Goal: Register for event/course

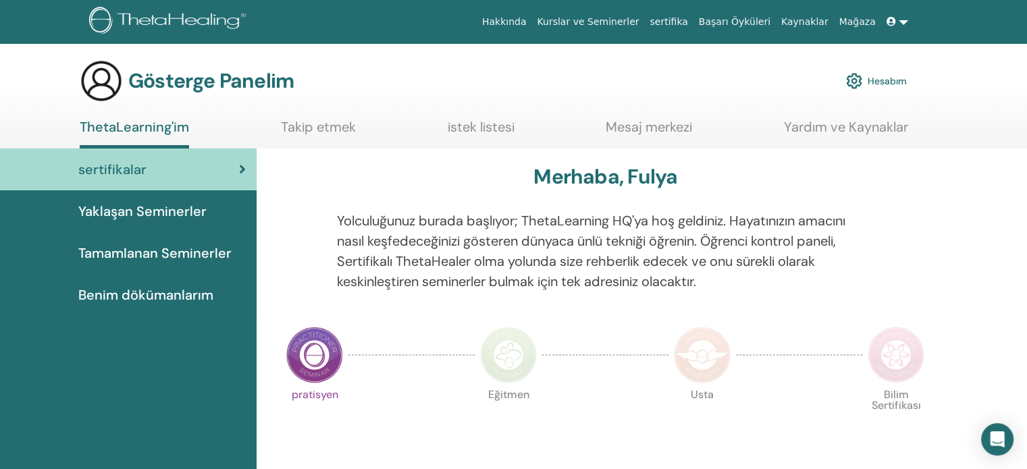
click at [900, 24] on link at bounding box center [898, 21] width 32 height 25
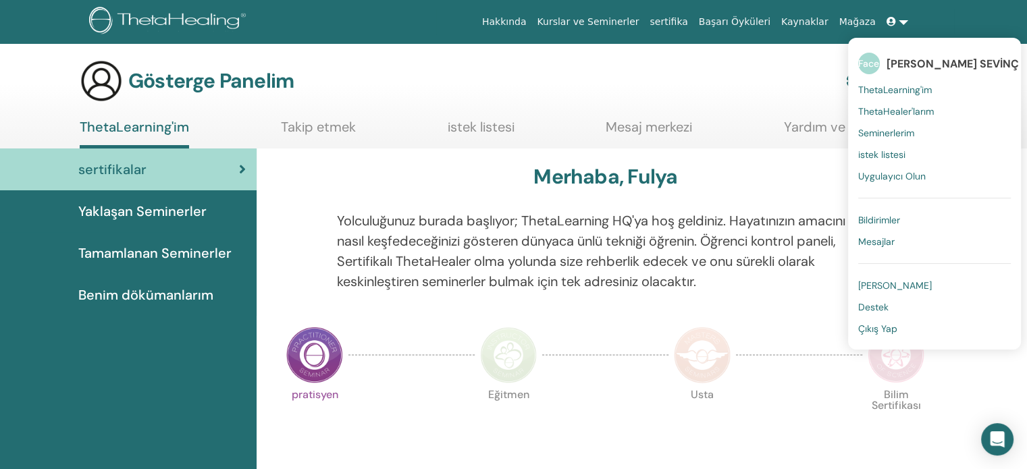
click at [886, 88] on font "ThetaLearning'im" at bounding box center [896, 90] width 74 height 12
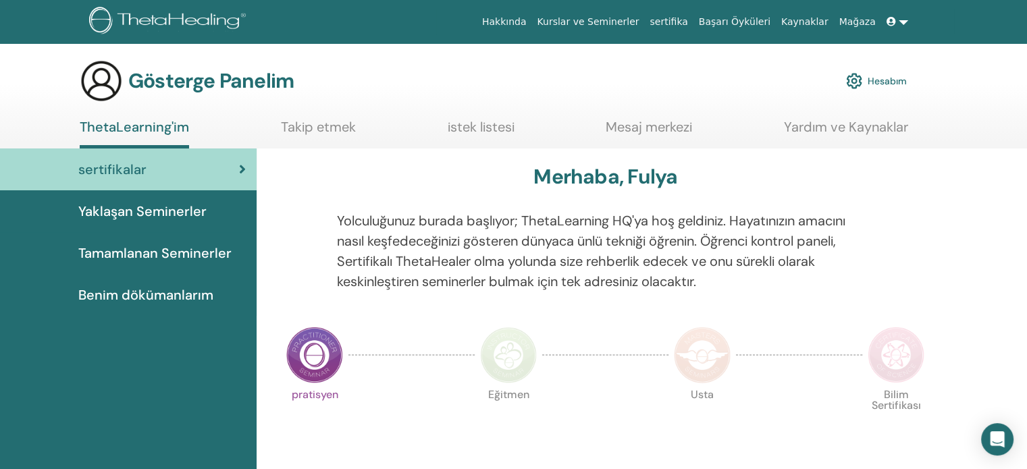
click at [142, 261] on font "Tamamlanan Seminerler" at bounding box center [154, 254] width 153 height 18
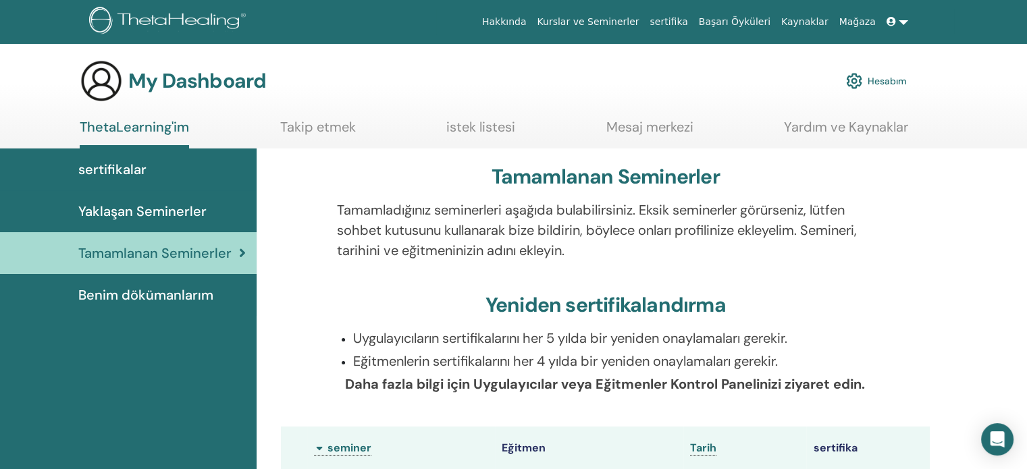
click at [151, 297] on span "Benim dökümanlarım" at bounding box center [145, 295] width 135 height 20
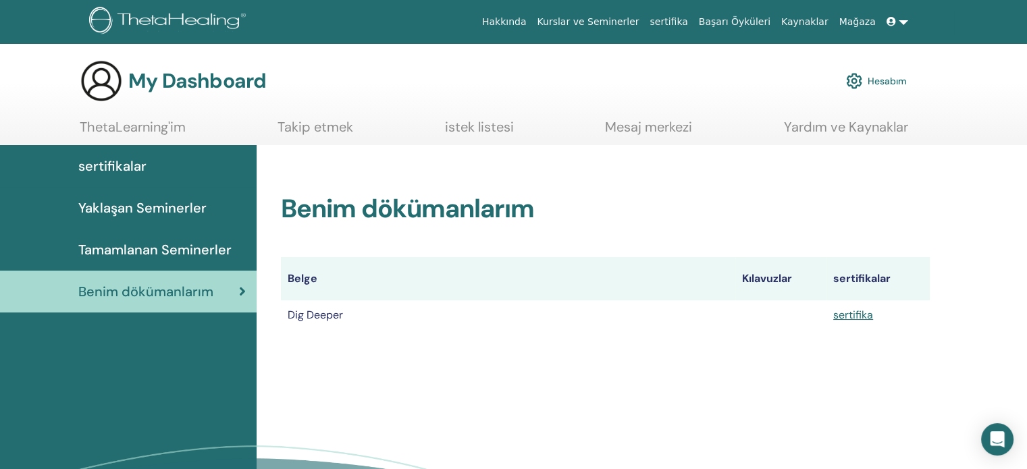
click at [124, 207] on span "Yaklaşan Seminerler" at bounding box center [142, 208] width 128 height 20
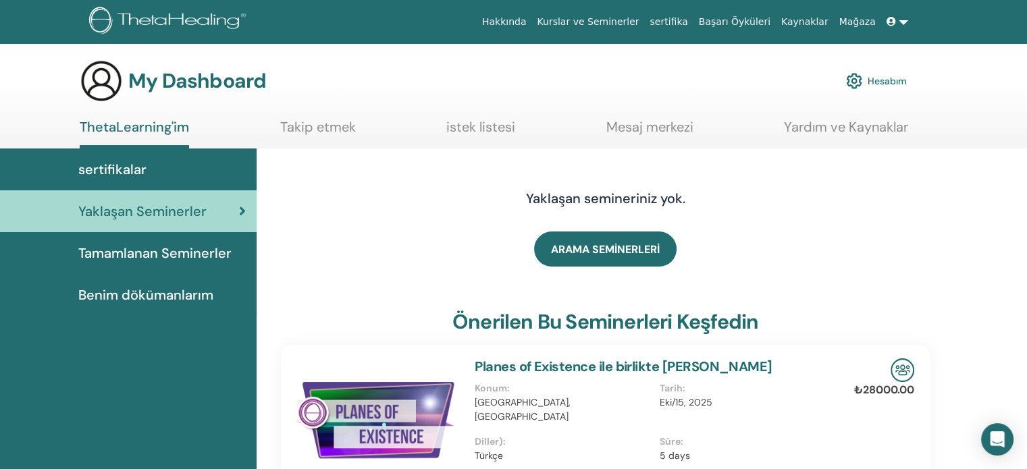
click at [113, 172] on span "sertifikalar" at bounding box center [112, 169] width 68 height 20
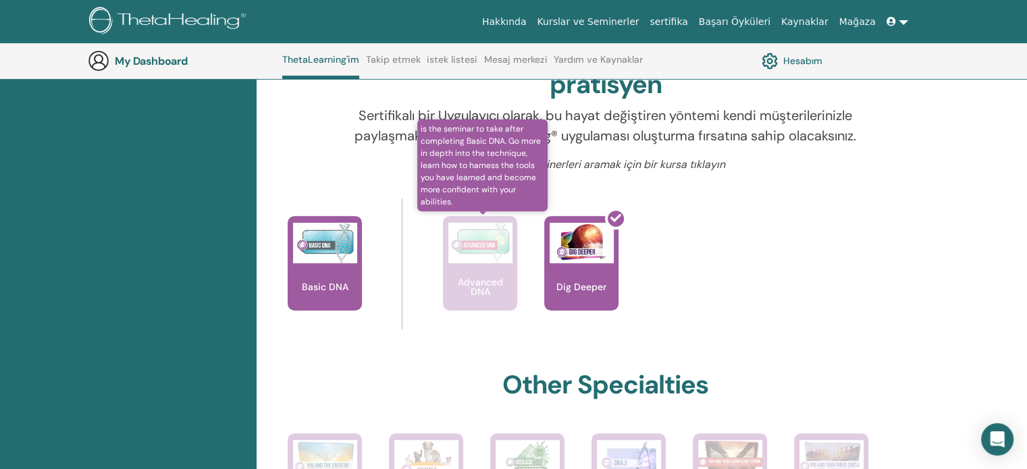
scroll to position [440, 0]
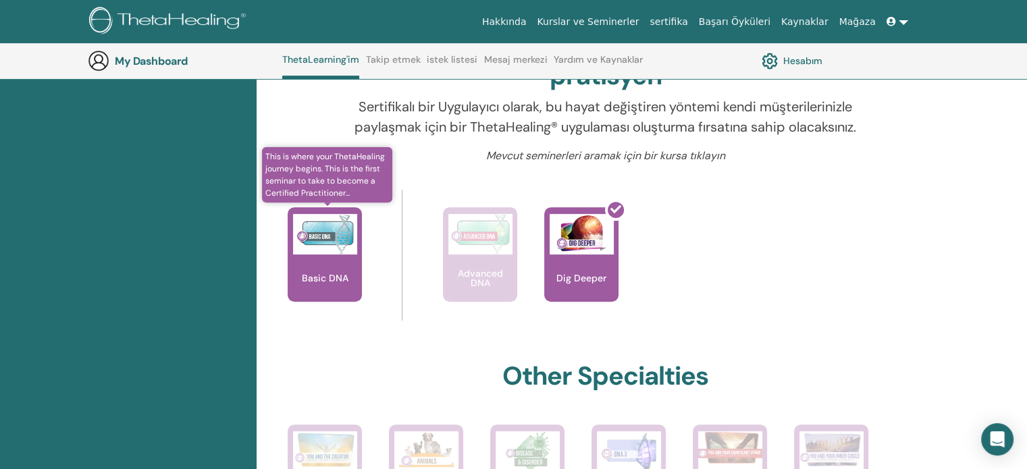
click at [344, 248] on img at bounding box center [325, 234] width 64 height 41
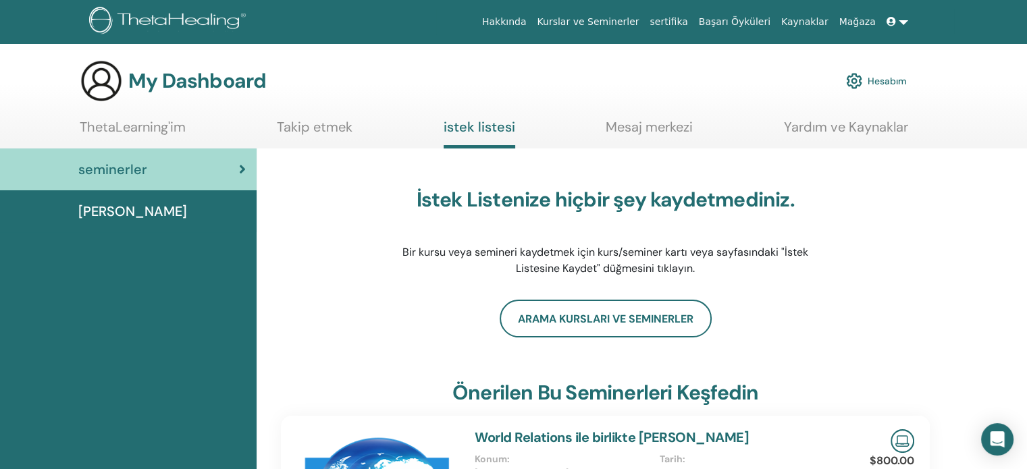
click at [101, 201] on span "[PERSON_NAME]" at bounding box center [132, 211] width 109 height 20
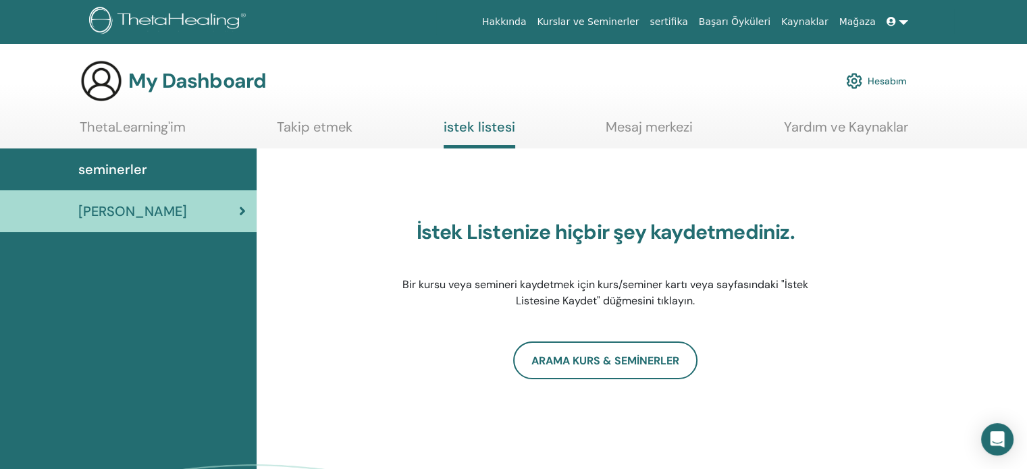
click at [119, 169] on span "seminerler" at bounding box center [112, 169] width 69 height 20
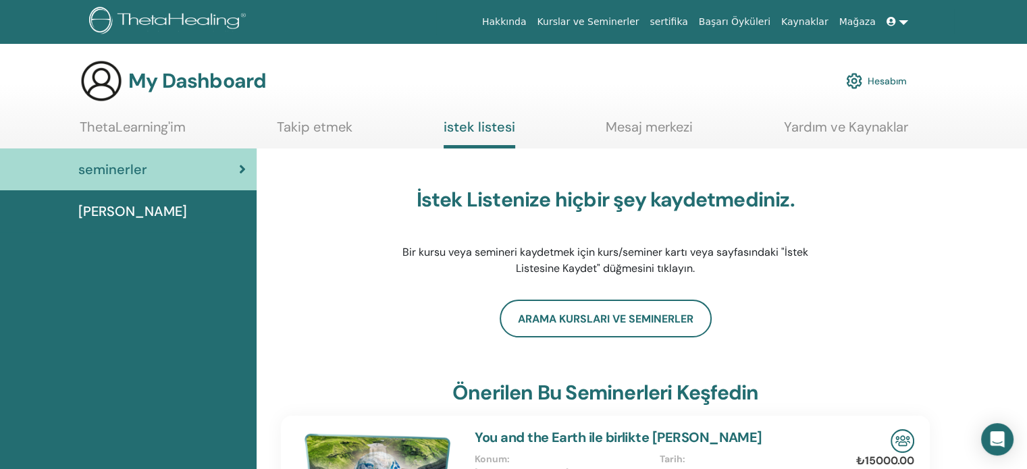
click at [290, 128] on link "Takip etmek" at bounding box center [315, 132] width 76 height 26
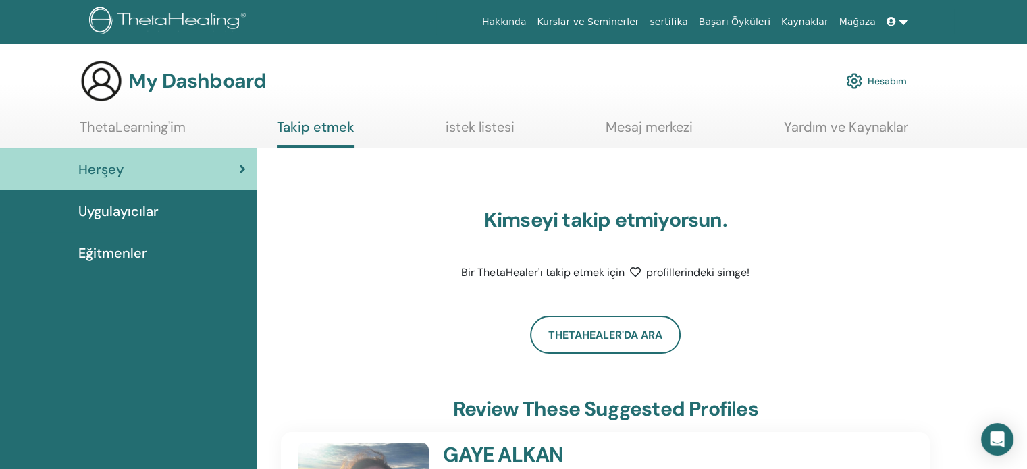
click at [634, 129] on link "Mesaj merkezi" at bounding box center [649, 132] width 87 height 26
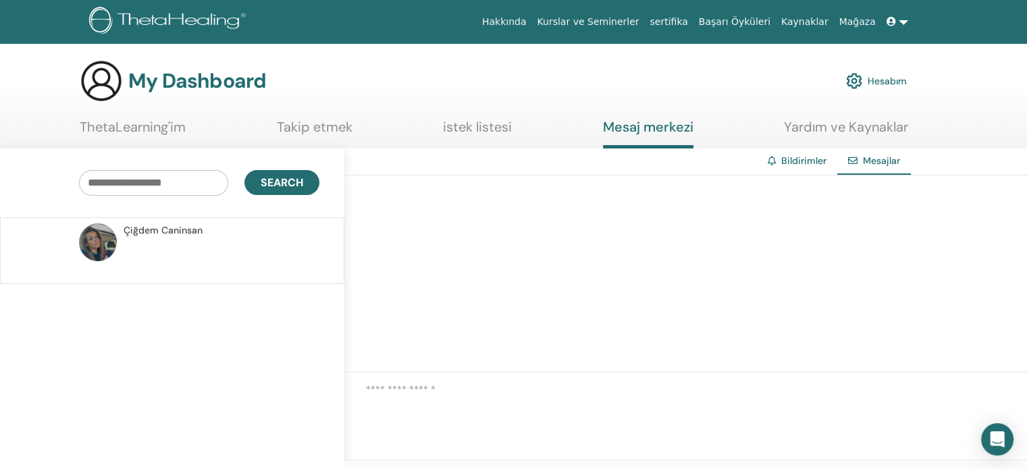
click at [91, 238] on img at bounding box center [98, 243] width 38 height 38
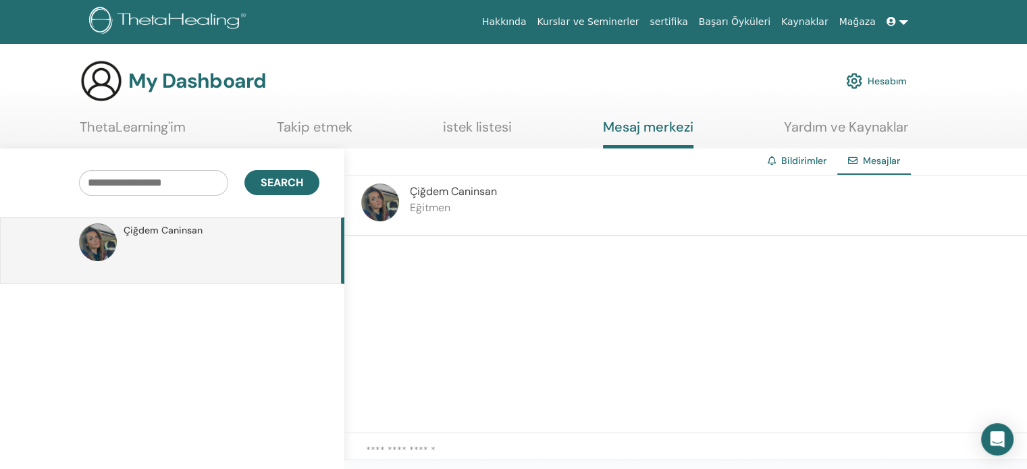
click at [894, 16] on span at bounding box center [893, 21] width 12 height 11
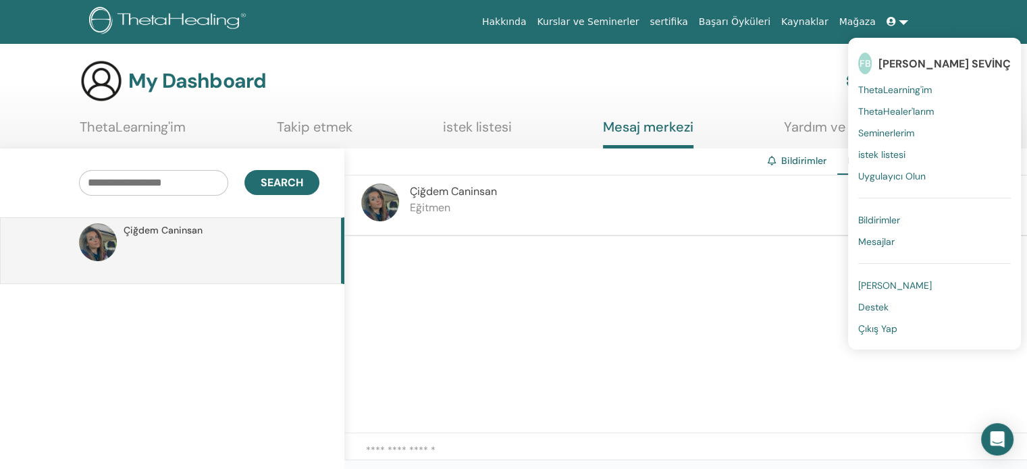
click at [897, 94] on span "ThetaLearning'im" at bounding box center [896, 90] width 74 height 12
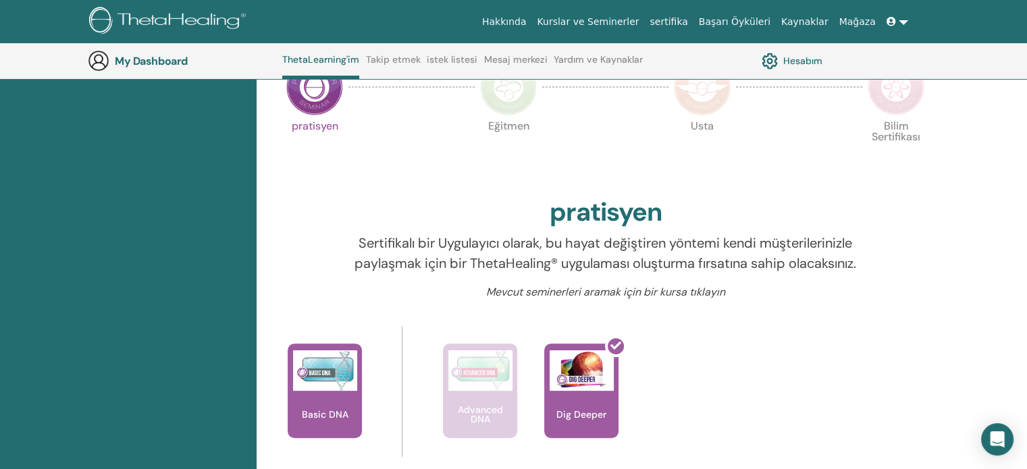
scroll to position [305, 0]
